Goal: Task Accomplishment & Management: Manage account settings

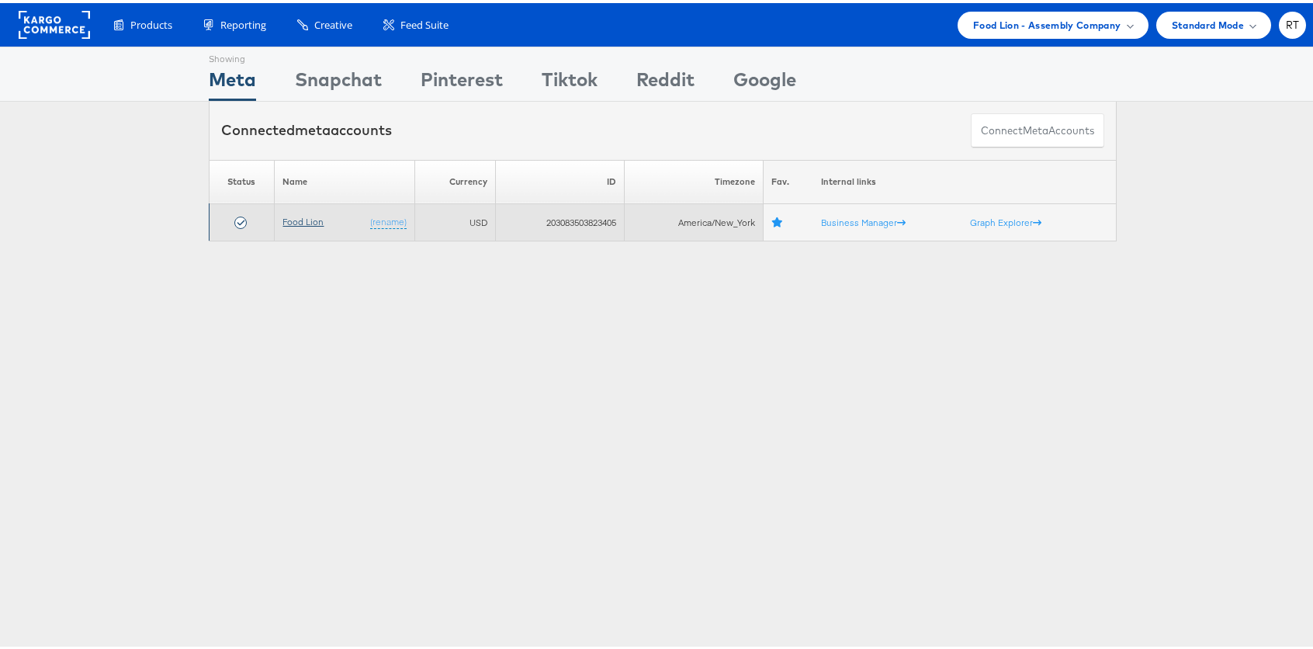
click at [299, 224] on link "Food Lion" at bounding box center [302, 219] width 41 height 12
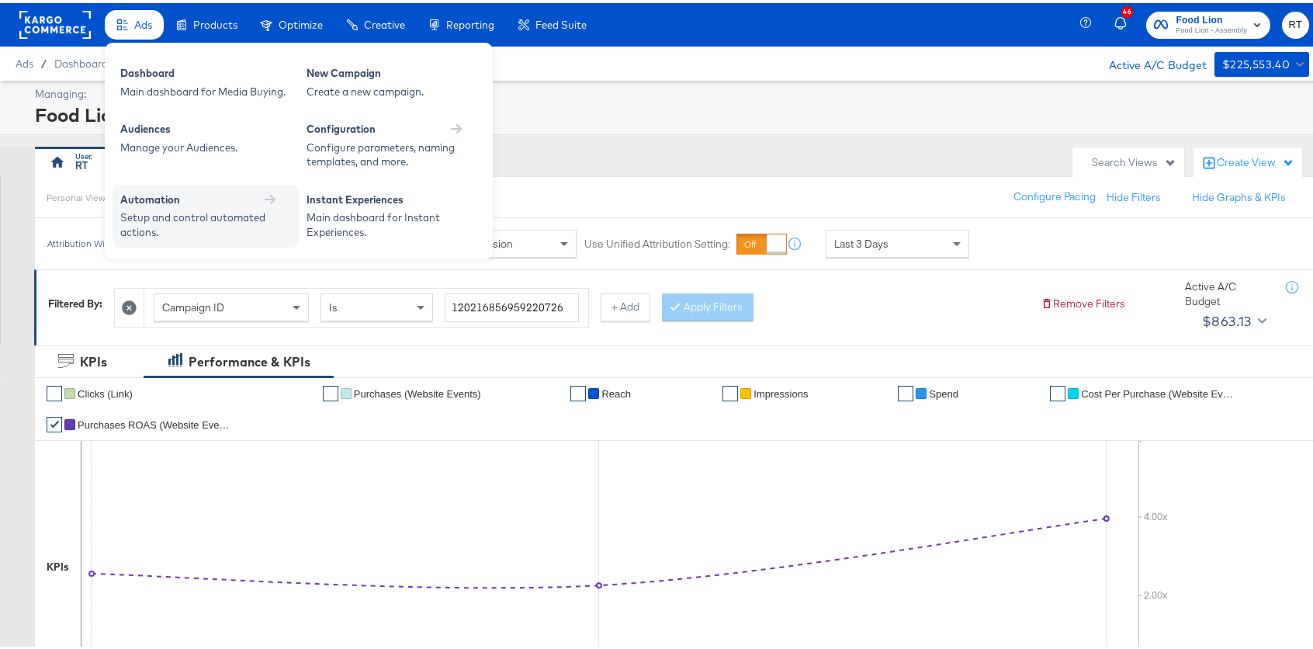
click at [208, 194] on div "Automation" at bounding box center [205, 196] width 171 height 15
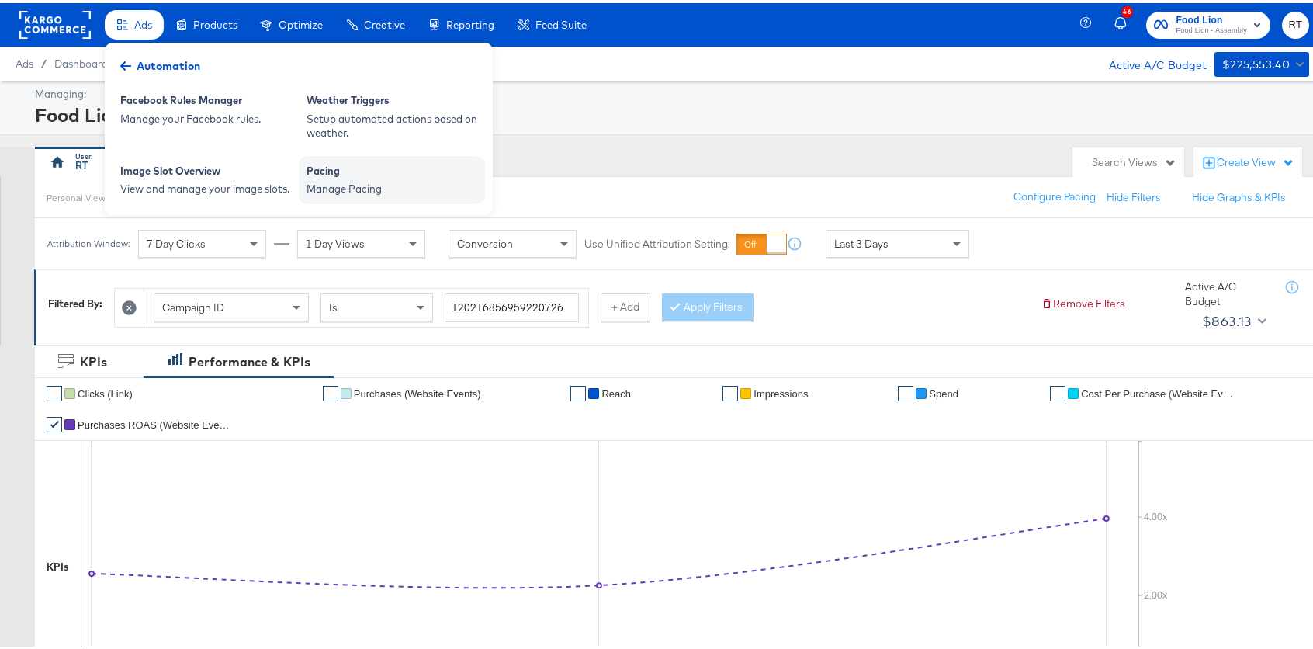
click at [445, 183] on div "Manage Pacing" at bounding box center [392, 185] width 171 height 15
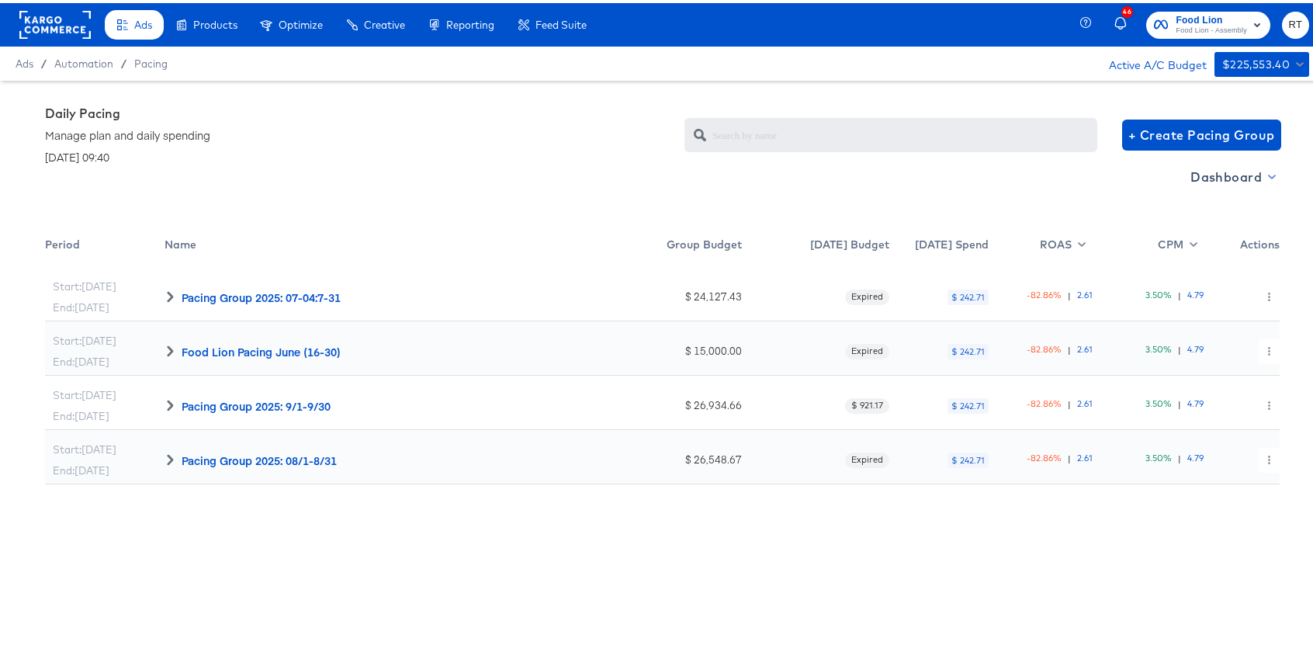
click at [1229, 180] on span "Dashboard" at bounding box center [1231, 174] width 83 height 22
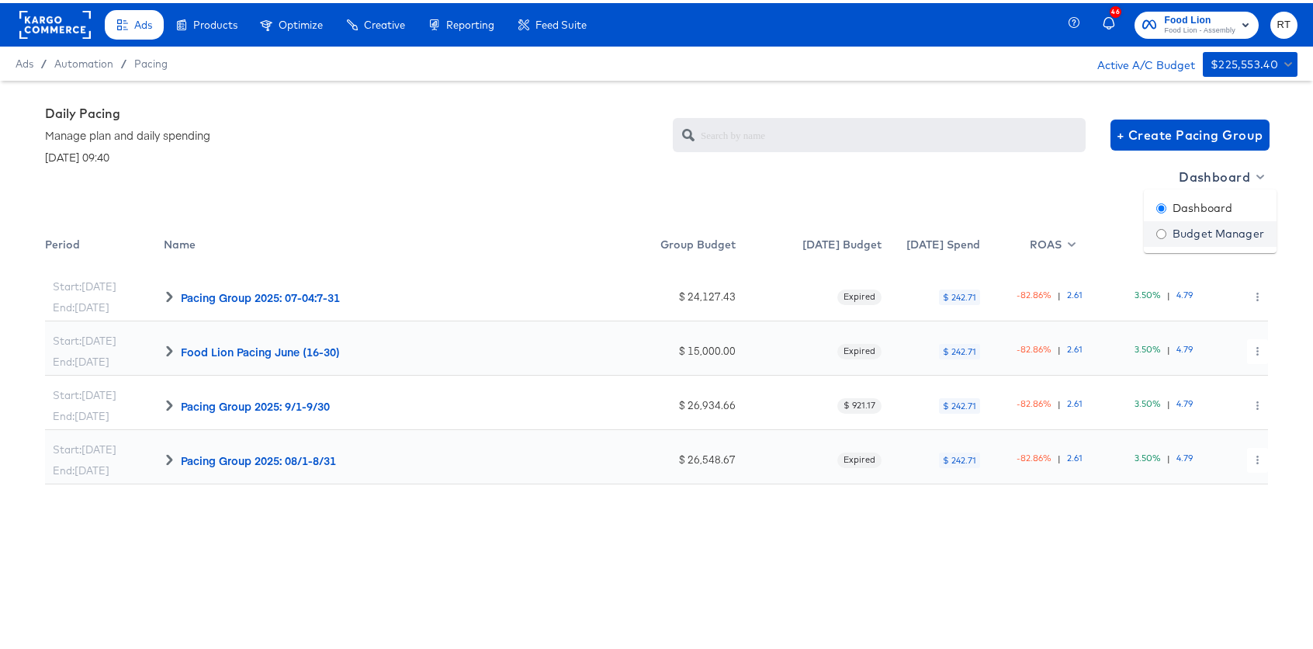
click at [1214, 228] on div "Budget Manager" at bounding box center [1210, 231] width 108 height 16
radio input "false"
radio input "true"
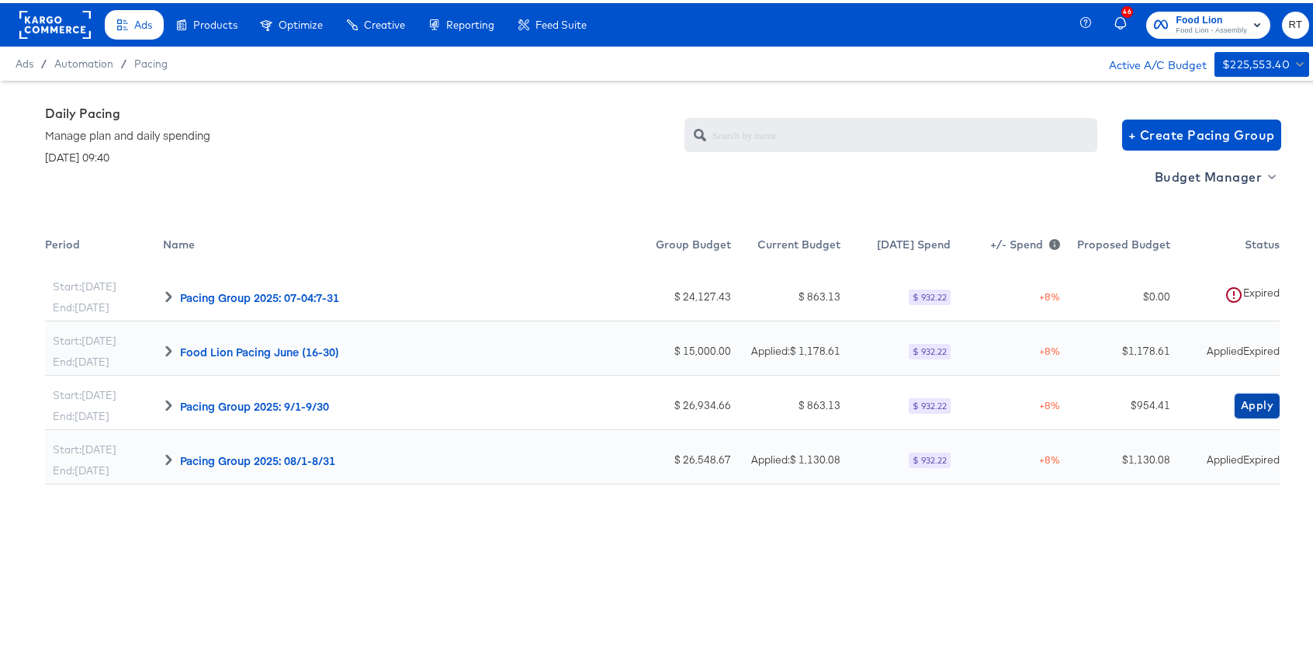
click at [1249, 390] on button "Apply" at bounding box center [1257, 402] width 45 height 25
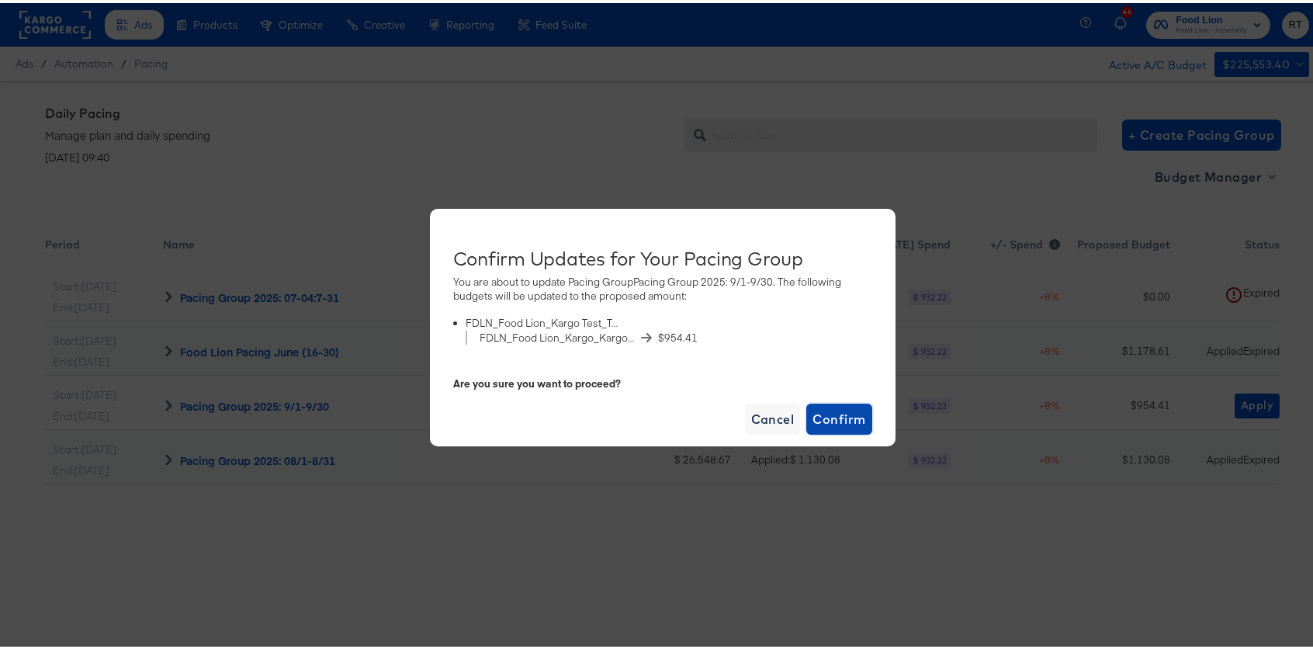
click at [836, 402] on button "Confirm" at bounding box center [838, 415] width 65 height 31
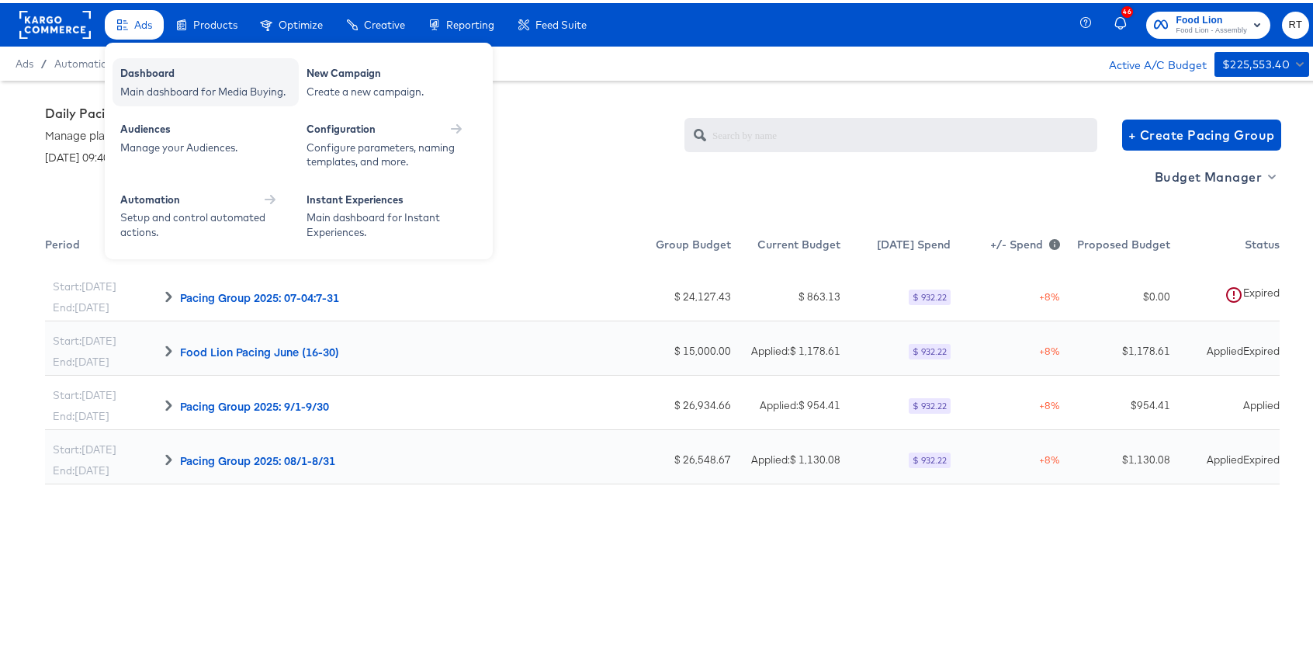
click at [153, 70] on div "Dashboard" at bounding box center [205, 72] width 171 height 19
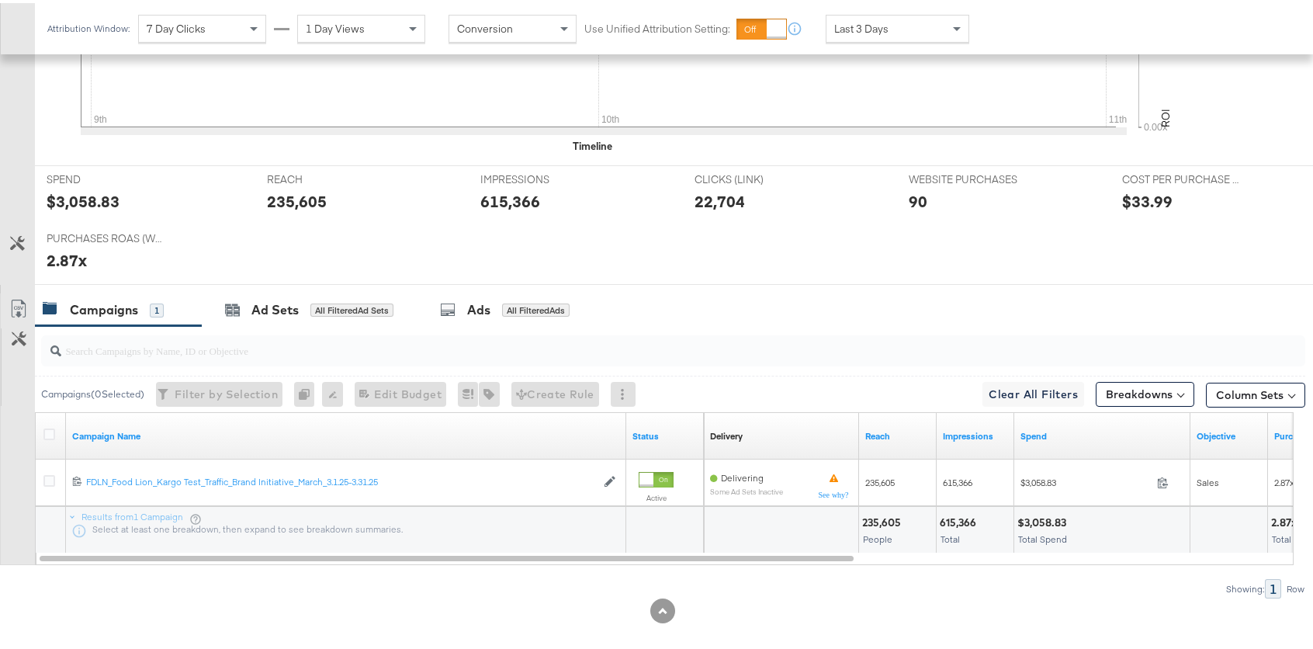
scroll to position [542, 0]
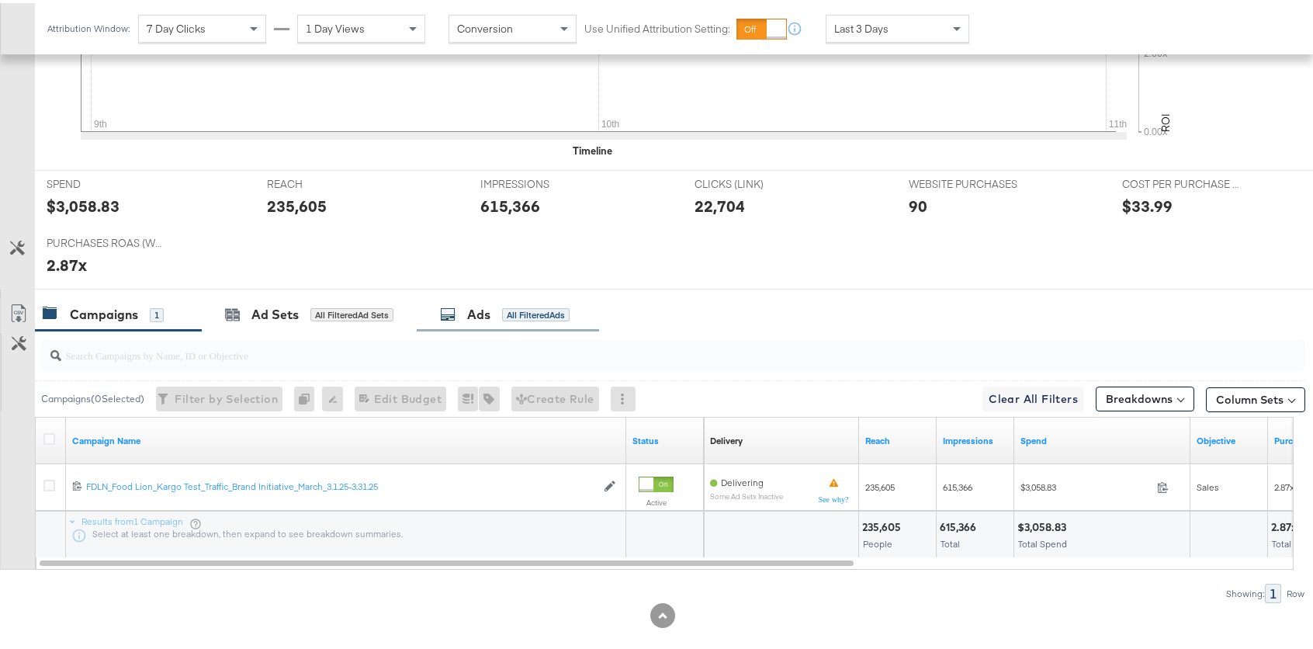
click at [466, 309] on div "Ads All Filtered Ads" at bounding box center [505, 312] width 130 height 18
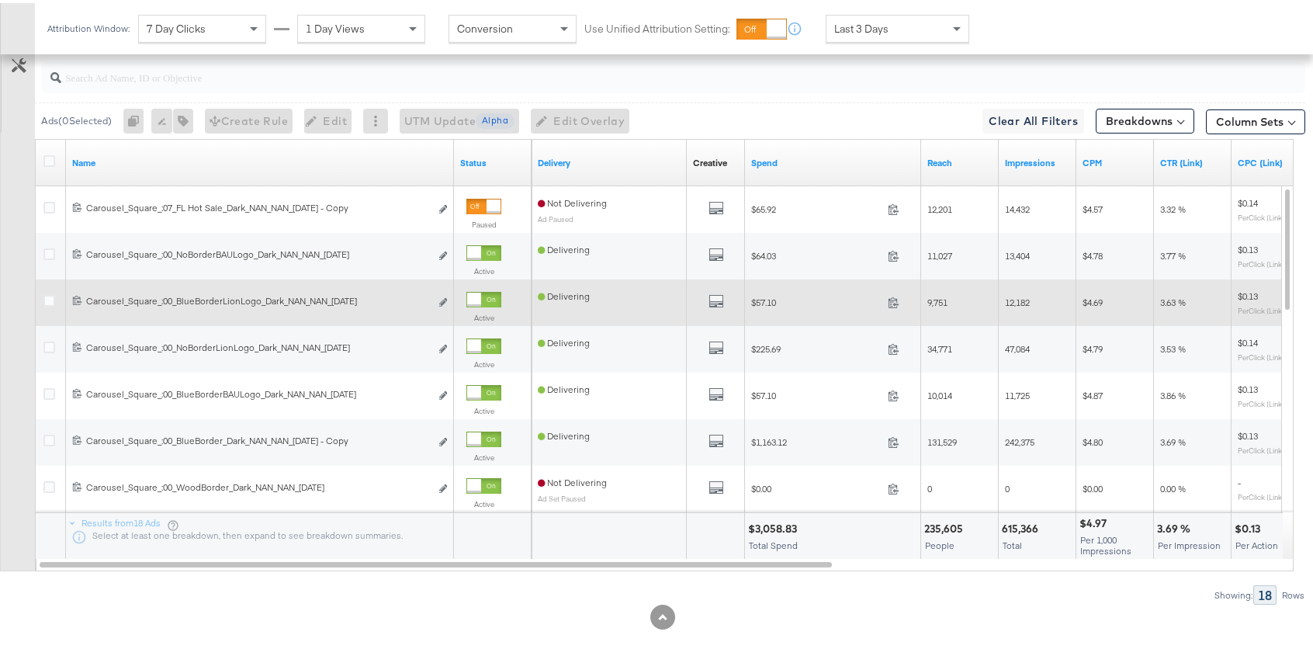
scroll to position [830, 0]
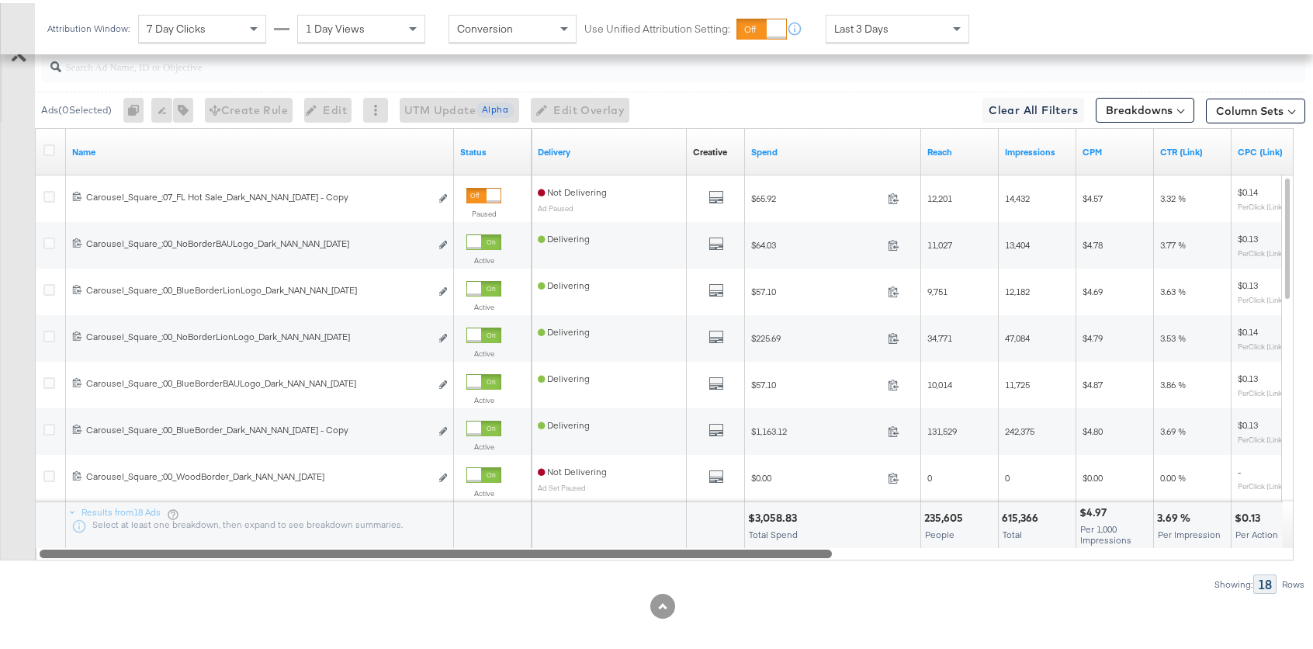
drag, startPoint x: 736, startPoint y: 554, endPoint x: 199, endPoint y: 507, distance: 539.1
click at [199, 507] on div "Name Status Delivery Creative Sorting Unavailable Spend Reach Impressions CPM C…" at bounding box center [664, 341] width 1259 height 432
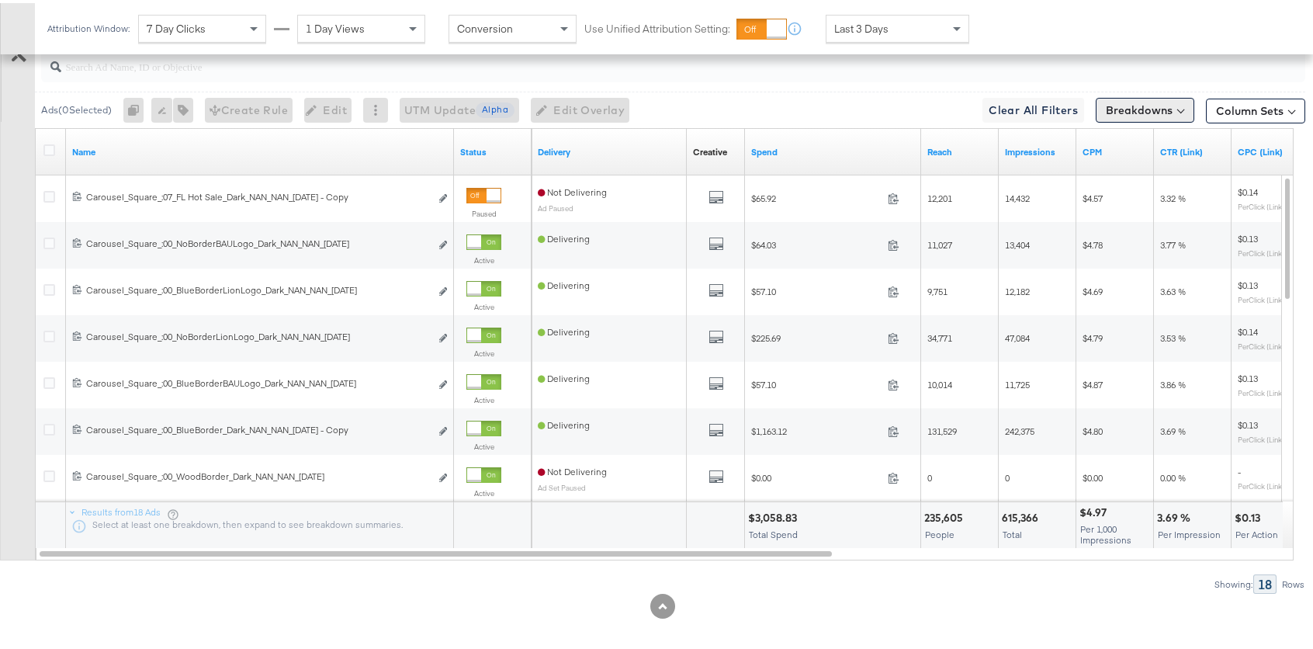
click at [1171, 109] on button "Breakdowns" at bounding box center [1145, 107] width 99 height 25
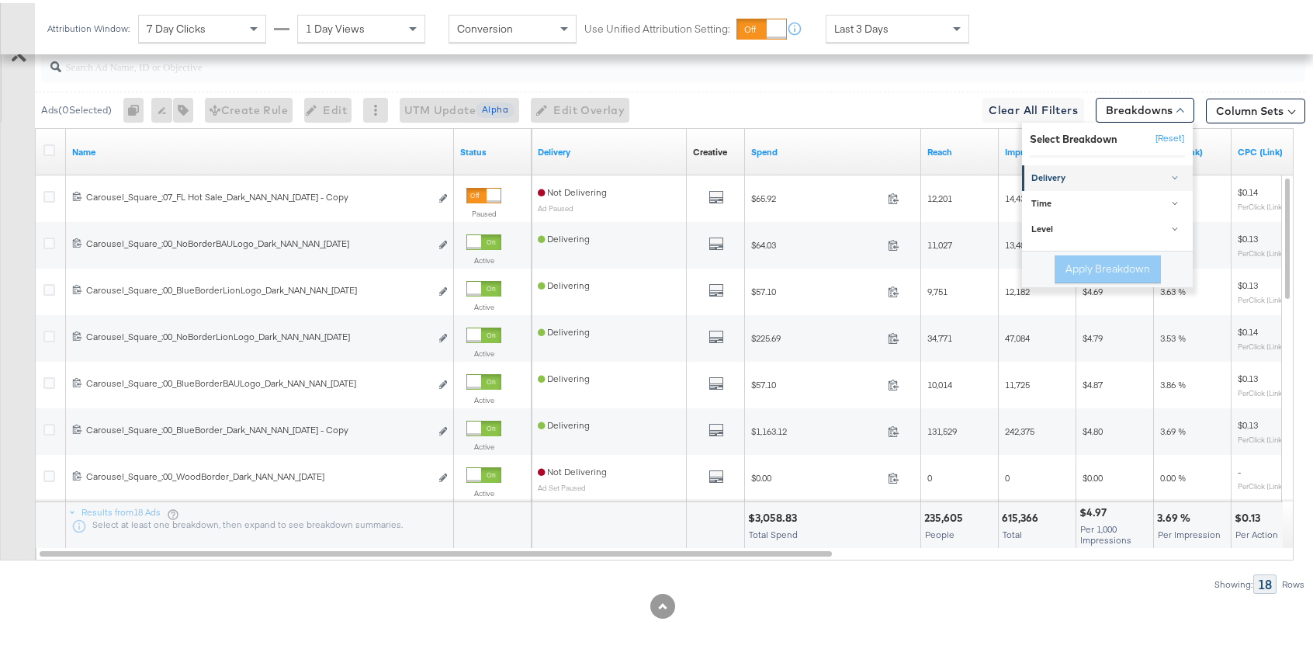
click at [1066, 187] on link "Delivery" at bounding box center [1107, 175] width 171 height 26
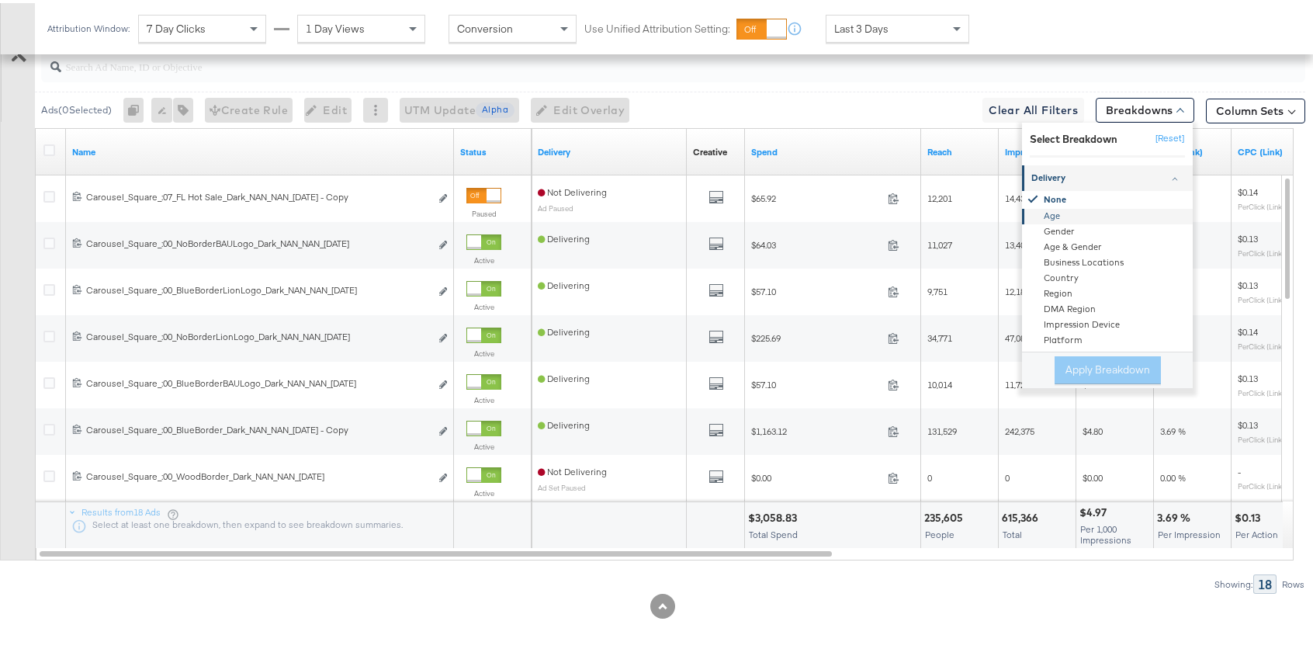
click at [1055, 213] on div "Age" at bounding box center [1108, 214] width 168 height 16
click at [1098, 361] on button "Apply Breakdown" at bounding box center [1108, 367] width 106 height 28
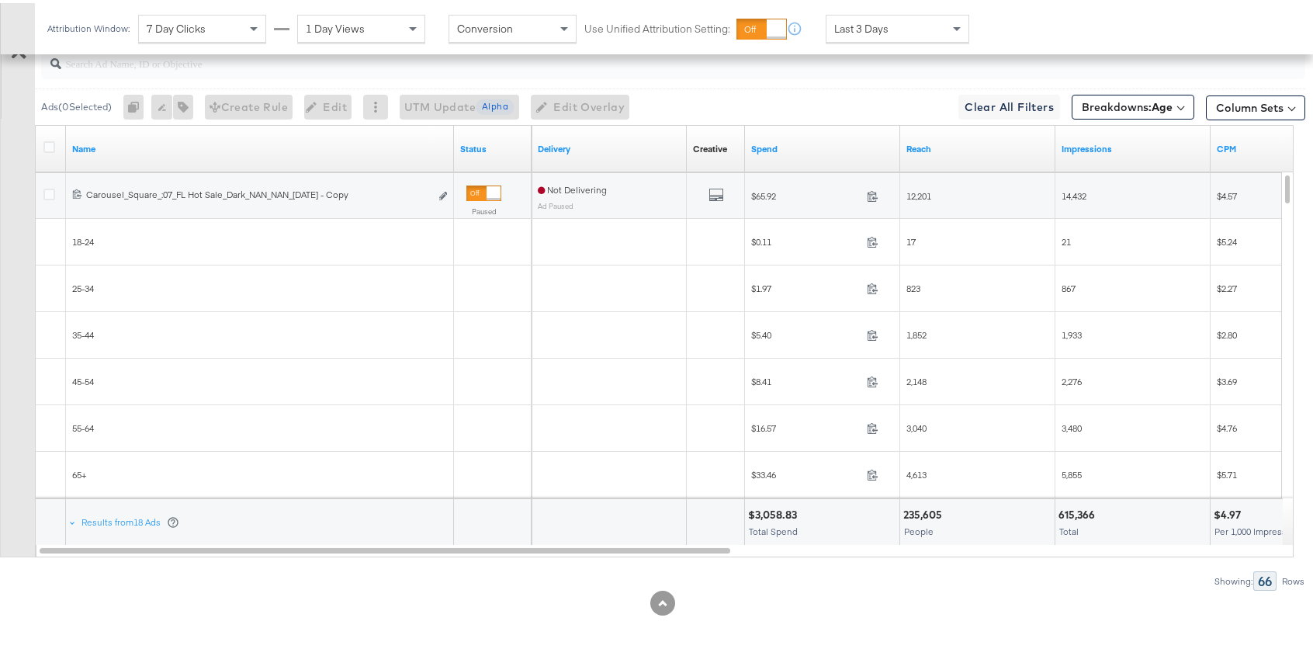
scroll to position [840, 0]
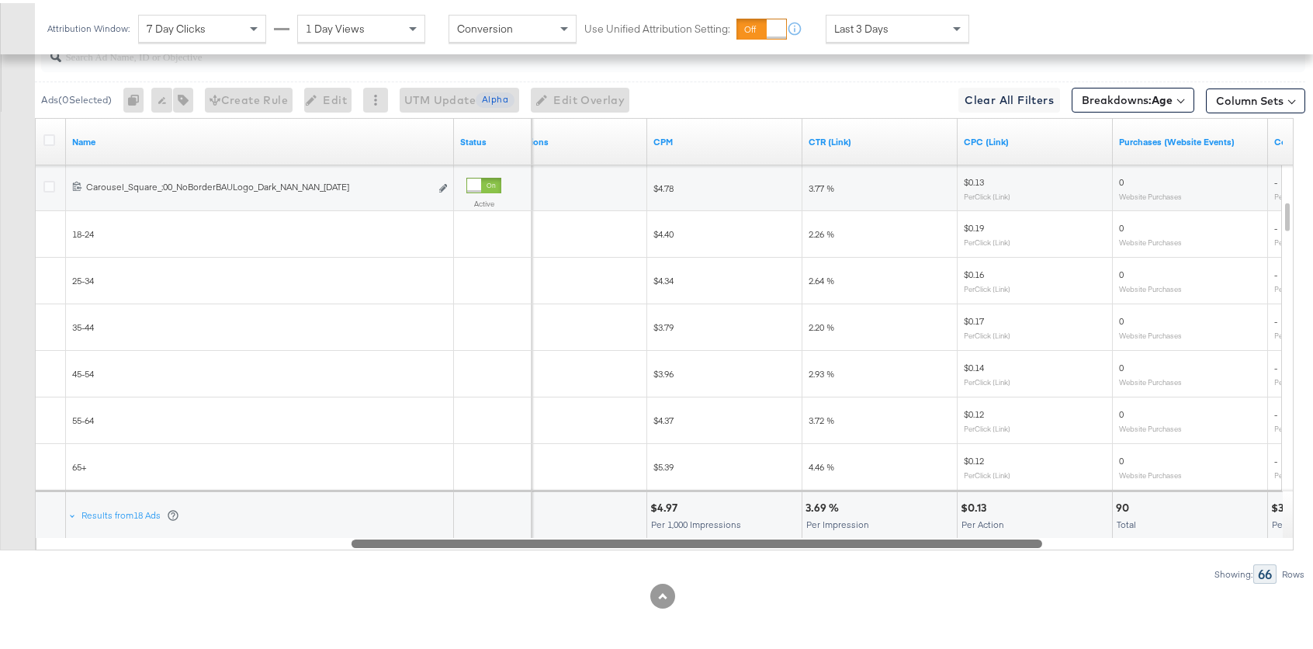
drag, startPoint x: 697, startPoint y: 539, endPoint x: 1009, endPoint y: 532, distance: 312.1
click at [1009, 532] on div "Name Status Impressions CPM CTR (Link) CPC (Link) Purchases (Website Events) Co…" at bounding box center [664, 331] width 1259 height 432
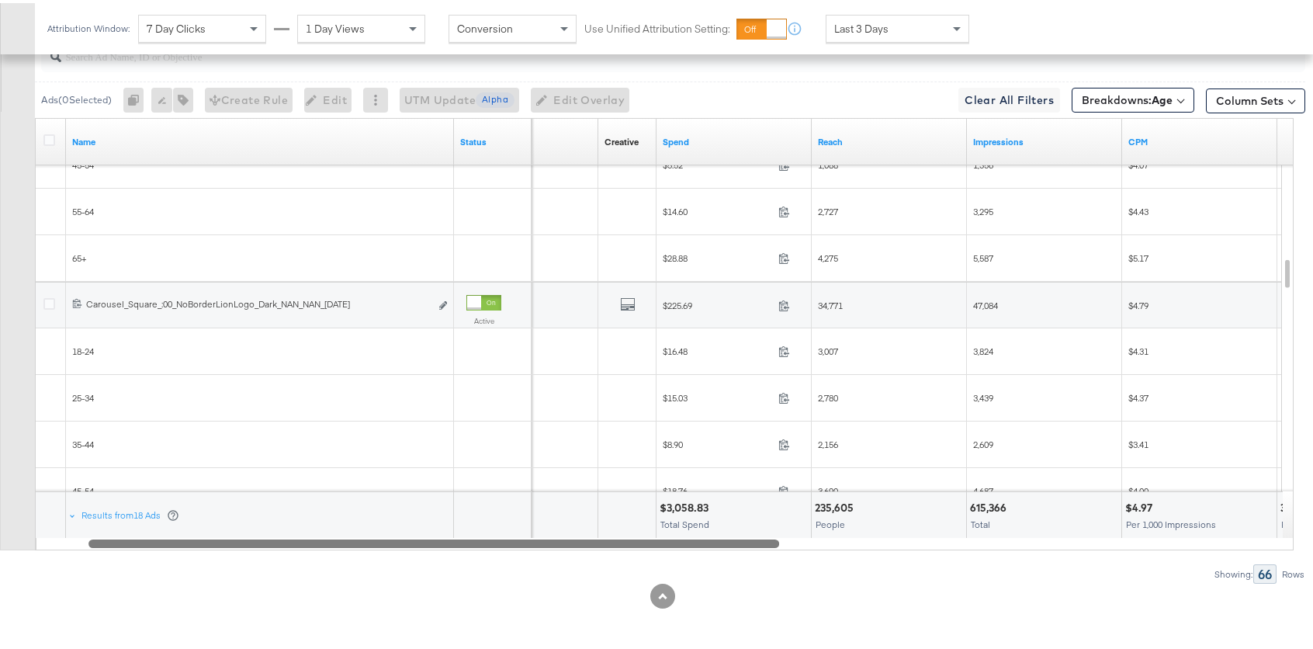
drag, startPoint x: 872, startPoint y: 542, endPoint x: 736, endPoint y: 534, distance: 136.1
click at [608, 528] on div "Name Status Delivery Creative Sorting Unavailable Spend Reach Impressions CPM C…" at bounding box center [664, 331] width 1259 height 432
